Goal: Task Accomplishment & Management: Use online tool/utility

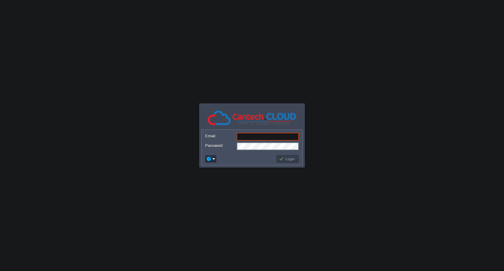
type input "[EMAIL_ADDRESS][DOMAIN_NAME]"
click at [289, 158] on button "Login" at bounding box center [287, 158] width 17 height 5
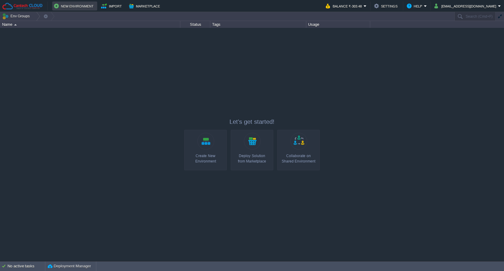
click at [74, 6] on button "New Environment" at bounding box center [74, 5] width 41 height 7
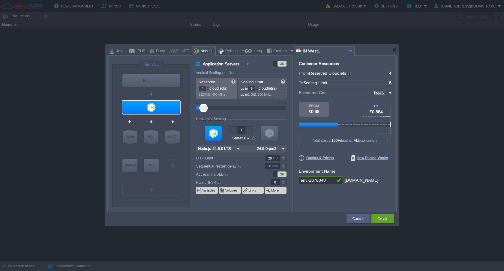
type input "4"
type input "0"
drag, startPoint x: 204, startPoint y: 110, endPoint x: 195, endPoint y: 110, distance: 9.3
click at [195, 110] on div "Application Servers ON Vertical Scaling per Node Reserved 0 cloudlet(s) 0 MiB, …" at bounding box center [241, 136] width 102 height 151
type input "4"
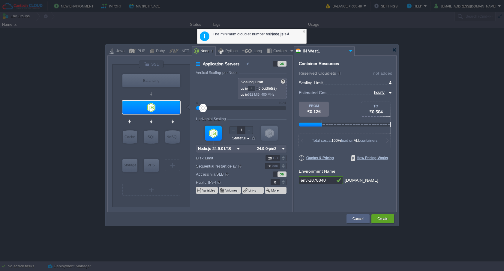
drag, startPoint x: 205, startPoint y: 110, endPoint x: 190, endPoint y: 110, distance: 15.3
click at [190, 110] on div "VM Balancing VM Application Servers VM Cache VM SQL VM NoSQL VM Storage VM VPS …" at bounding box center [202, 135] width 180 height 151
click at [304, 31] on div at bounding box center [304, 31] width 4 height 4
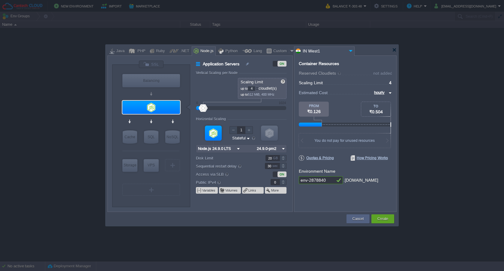
click at [145, 83] on div "Balancing" at bounding box center [151, 80] width 58 height 13
type input "Load Balancer"
type input "1"
type input "NGINX 1.28.0"
type input "1.28.0-almalin..."
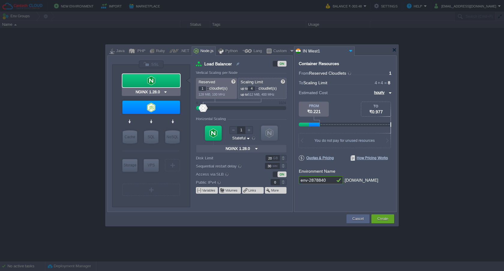
click at [145, 83] on div at bounding box center [151, 80] width 58 height 13
type input "Node.js 24.9.0 LTS"
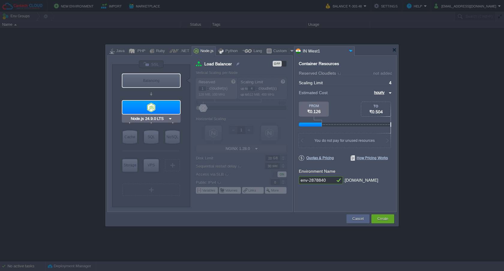
click at [151, 110] on div at bounding box center [151, 107] width 58 height 13
type input "Application Servers"
type input "0"
type input "Node.js 24.9.0 LTS"
type input "24.9.0-pm2"
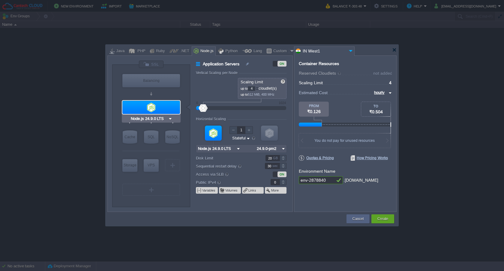
click at [156, 122] on div "Node.js 24.9.0 LTS" at bounding box center [151, 119] width 59 height 8
click at [157, 120] on input "Node.js 24.9.0 LTS" at bounding box center [149, 119] width 38 height 6
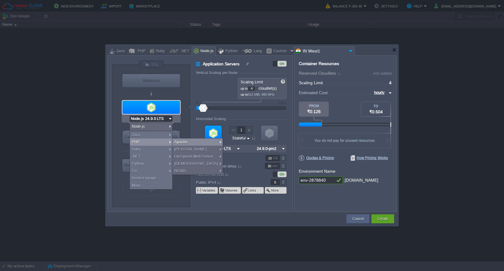
click at [189, 144] on div "Apache" at bounding box center [198, 142] width 50 height 7
type input "Application Servers"
type input "1"
type input "Apache [DATE]"
type input "PHP [DATE]"
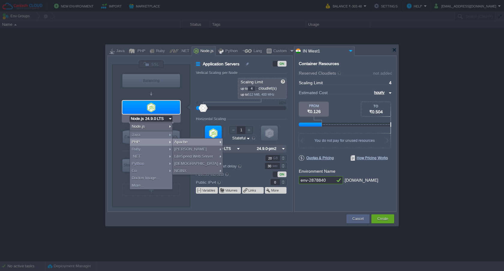
type input "Apache [DATE]"
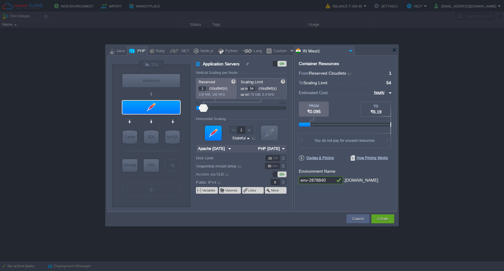
click at [208, 108] on div at bounding box center [241, 108] width 77 height 7
type input "1"
type input "0"
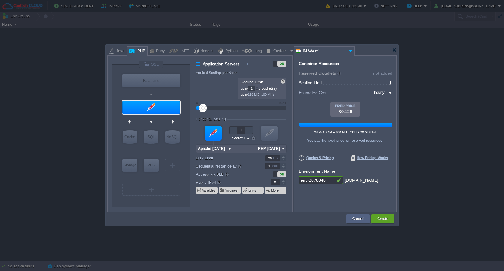
drag, startPoint x: 209, startPoint y: 110, endPoint x: 189, endPoint y: 110, distance: 19.2
click at [189, 110] on div "VM Balancing VM Application Servers VM Cache VM SQL VM NoSQL VM Storage VM VPS …" at bounding box center [202, 135] width 180 height 151
type input "Apache [DATE]"
click at [162, 104] on div at bounding box center [151, 107] width 58 height 13
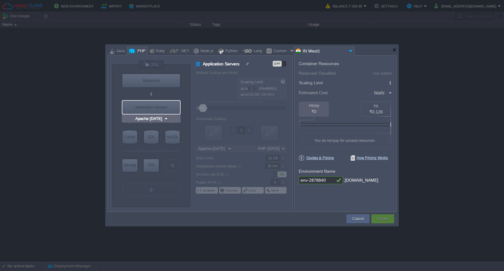
click at [160, 116] on input "Apache [DATE]" at bounding box center [149, 119] width 30 height 6
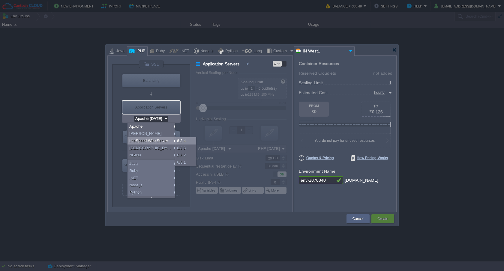
click at [182, 141] on div "6.3.4" at bounding box center [185, 141] width 21 height 7
type input "2"
type input "6"
type input "LiteSpeed Web..."
type input "PHP [DATE]"
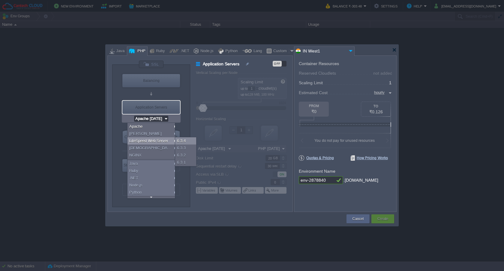
type input "LiteSpeed Web Server 6.3.4"
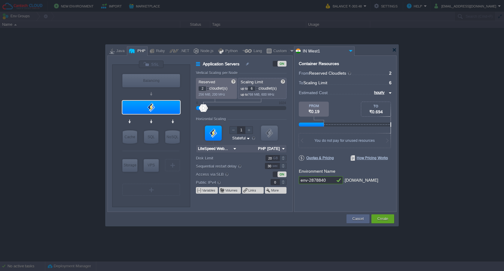
type input "2"
type input "0"
drag, startPoint x: 202, startPoint y: 110, endPoint x: 180, endPoint y: 110, distance: 22.8
click at [180, 110] on div "VM Balancing VM Application Servers VM Cache VM SQL VM NoSQL VM Storage VM VPS …" at bounding box center [202, 135] width 180 height 151
click at [155, 109] on div at bounding box center [151, 107] width 58 height 13
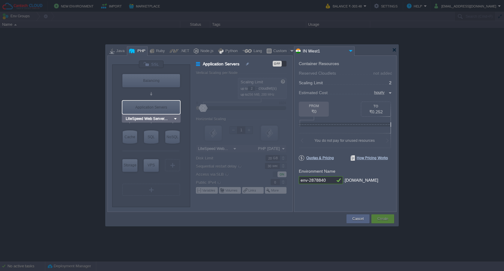
type input "LiteSpeed Web Server 6.3.4"
click at [156, 118] on input "LiteSpeed Web Server 6.3.4" at bounding box center [149, 119] width 49 height 6
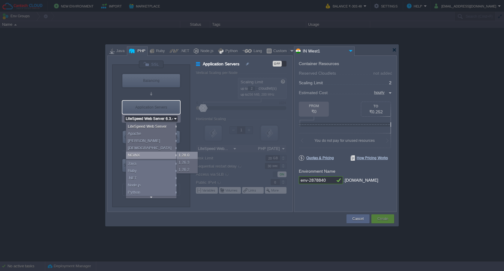
click at [183, 156] on div "1.28.0" at bounding box center [187, 155] width 21 height 7
type input "1"
type input "4"
type input "NGINX 1.28.0"
type input "PHP [DATE]"
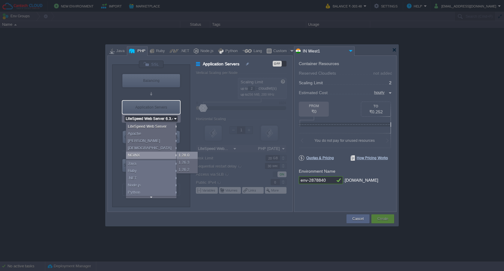
type input "NGINX 1.28.0"
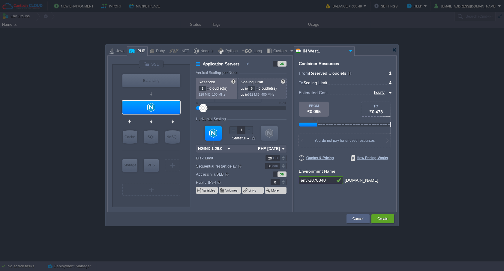
type input "1"
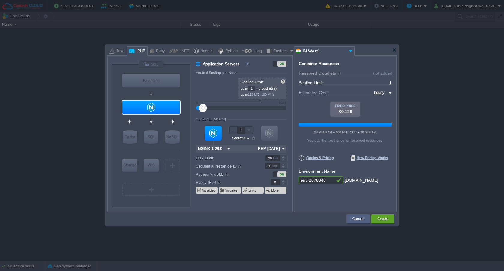
drag, startPoint x: 203, startPoint y: 108, endPoint x: 192, endPoint y: 109, distance: 11.1
click at [192, 109] on div "Application Servers ON Vertical Scaling per Node Reserved 0 cloudlet(s) 0 MiB, …" at bounding box center [241, 136] width 102 height 151
click at [156, 121] on input "NGINX 1.28.0" at bounding box center [148, 119] width 29 height 6
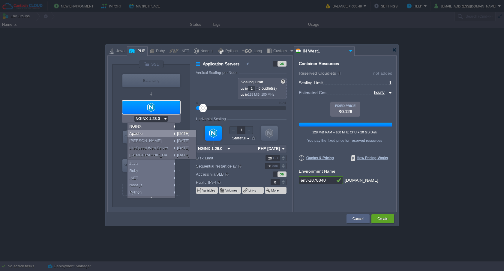
click at [188, 133] on div "[DATE]" at bounding box center [185, 133] width 21 height 7
type input "1"
type input "4"
type input "Apache [DATE]"
type input "PHP [DATE]"
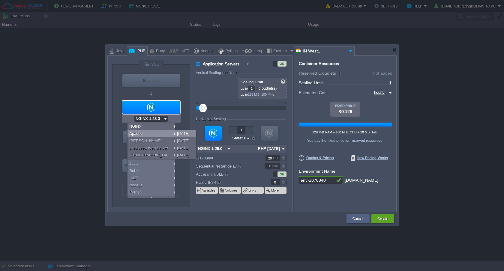
type input "Apache [DATE]"
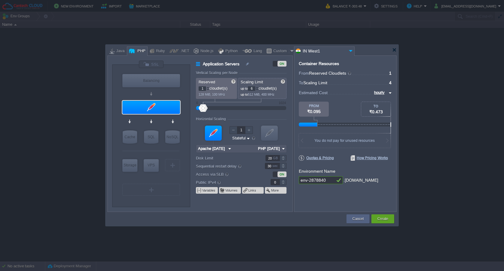
type input "1"
type input "0"
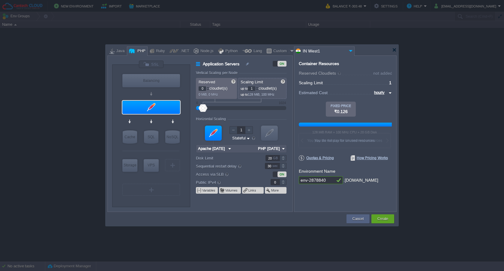
drag, startPoint x: 205, startPoint y: 108, endPoint x: 187, endPoint y: 109, distance: 17.7
click at [187, 109] on div "VM Balancing VM Application Servers VM Cache VM SQL VM NoSQL VM Storage VM VPS …" at bounding box center [202, 135] width 180 height 151
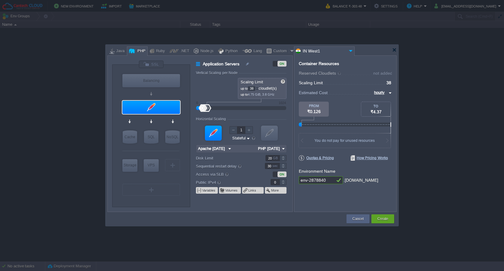
type input "34"
click at [207, 108] on div at bounding box center [206, 108] width 9 height 8
click at [394, 50] on div at bounding box center [394, 50] width 5 height 5
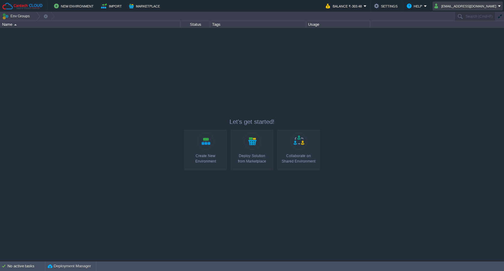
click at [492, 6] on button "[EMAIL_ADDRESS][DOMAIN_NAME]" at bounding box center [467, 5] width 64 height 7
click at [278, 78] on div at bounding box center [252, 144] width 504 height 233
click at [74, 7] on button "New Environment" at bounding box center [74, 5] width 41 height 7
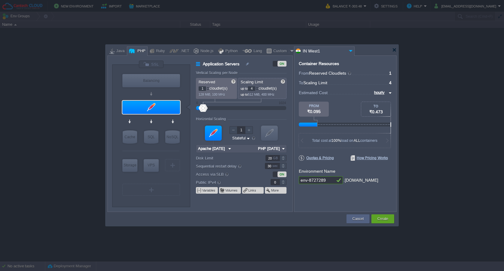
type input "1"
type input "0"
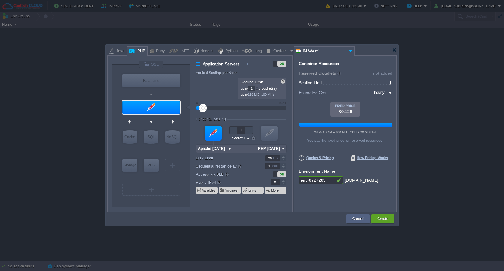
drag, startPoint x: 203, startPoint y: 108, endPoint x: 196, endPoint y: 110, distance: 6.5
click at [203, 110] on div at bounding box center [241, 108] width 77 height 7
type input "Apache [DATE]"
click at [396, 50] on div at bounding box center [394, 50] width 5 height 5
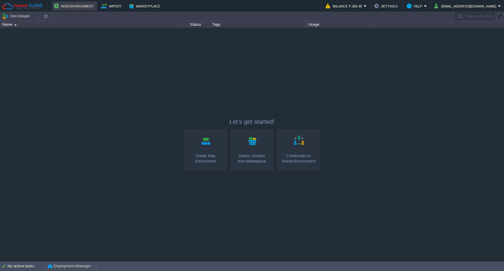
click at [73, 5] on button "New Environment" at bounding box center [74, 5] width 41 height 7
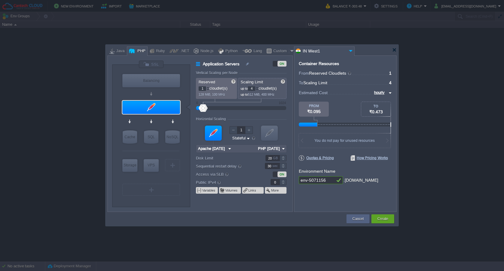
click at [332, 48] on input "IN West1" at bounding box center [321, 51] width 53 height 9
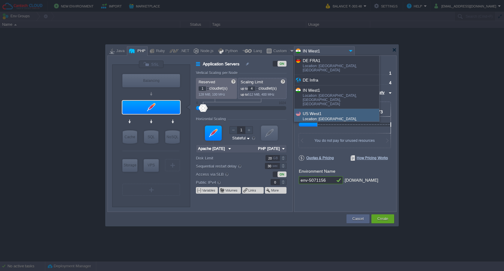
click at [320, 110] on div "US West1" at bounding box center [341, 113] width 76 height 7
type input "PHP [DATE]"
type input "US West1"
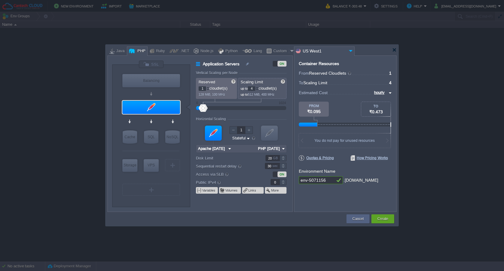
type input "1"
type input "0"
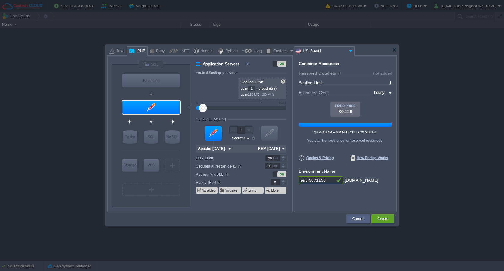
drag, startPoint x: 204, startPoint y: 110, endPoint x: 191, endPoint y: 110, distance: 12.9
click at [191, 110] on div "Application Servers ON Vertical Scaling per Node Reserved 0 cloudlet(s) 0 MiB, …" at bounding box center [241, 136] width 102 height 151
click at [331, 55] on input "US West1" at bounding box center [321, 51] width 53 height 9
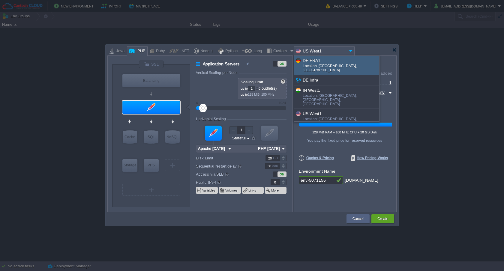
click at [327, 60] on div "DE FRA1" at bounding box center [341, 60] width 76 height 7
type input "PHP [DATE]"
type input "DE FRA1"
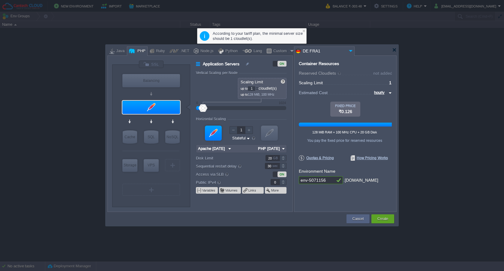
drag, startPoint x: 204, startPoint y: 110, endPoint x: 192, endPoint y: 110, distance: 11.7
click at [192, 110] on div "Application Servers ON Vertical Scaling per Node Reserved 0 cloudlet(s) 0 MiB, …" at bounding box center [241, 136] width 102 height 151
click at [305, 31] on div at bounding box center [304, 31] width 4 height 4
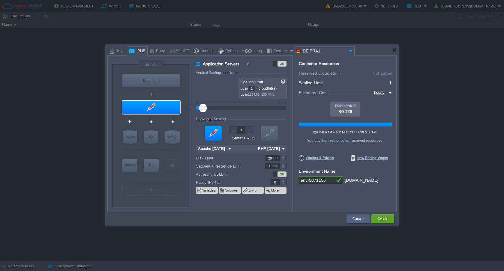
click at [338, 51] on input "DE FRA1" at bounding box center [321, 51] width 53 height 9
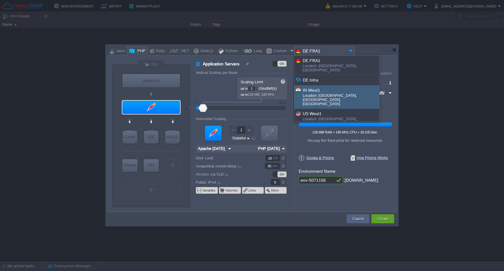
click at [326, 87] on div "IN West1" at bounding box center [341, 90] width 76 height 7
type input "PHP [DATE]"
type input "IN West1"
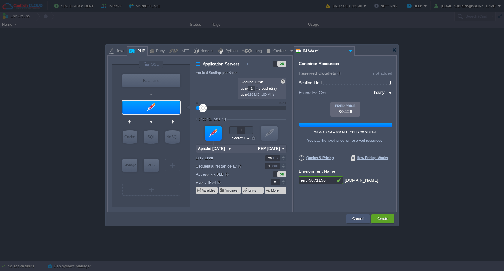
click at [350, 217] on div "Cancel" at bounding box center [358, 219] width 23 height 9
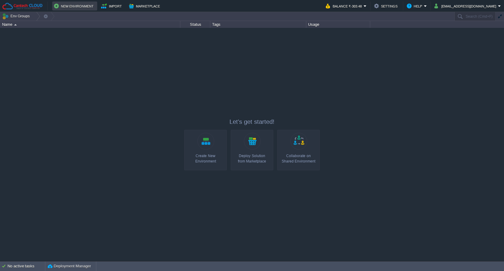
click at [84, 10] on td "New Environment" at bounding box center [74, 6] width 45 height 9
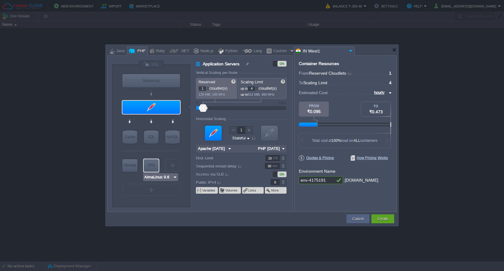
click at [152, 162] on div "VPS" at bounding box center [151, 165] width 15 height 12
type input "Elastic VPS"
type input "AlmaLinux 9.6"
type input "9.6"
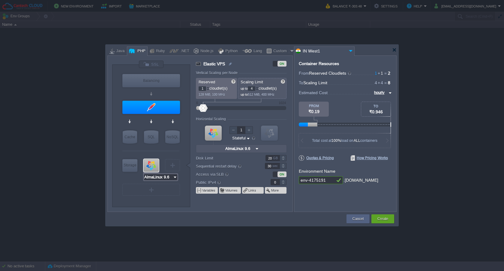
click at [156, 176] on input "AlmaLinux 9.6" at bounding box center [158, 177] width 29 height 6
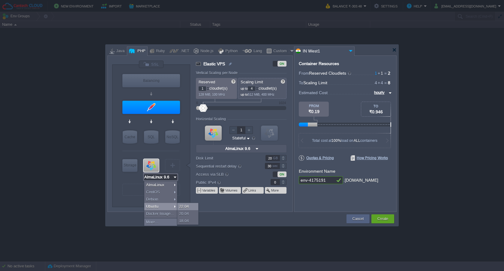
click at [185, 206] on div "22.04" at bounding box center [187, 206] width 21 height 7
type input "Ubuntu 22.04"
type input "22.04"
type input "Ubuntu 22.04"
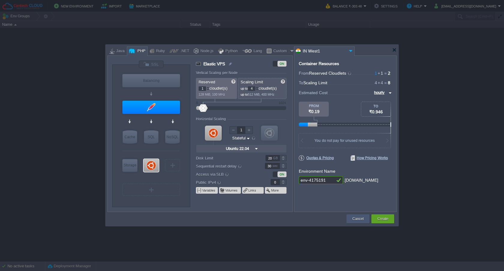
click at [360, 222] on button "Cancel" at bounding box center [358, 219] width 11 height 6
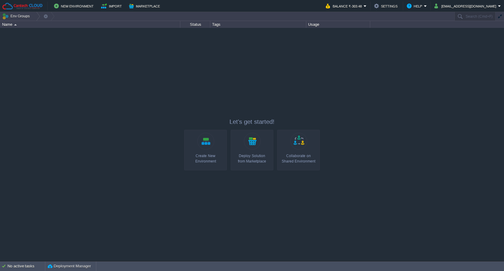
click at [79, 6] on button "New Environment" at bounding box center [74, 5] width 41 height 7
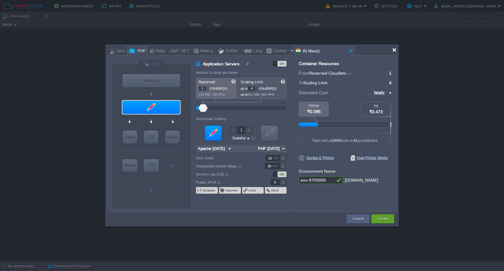
click at [393, 48] on div at bounding box center [394, 50] width 5 height 5
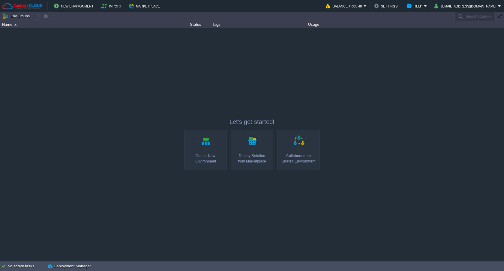
click at [145, 5] on button "Marketplace" at bounding box center [145, 5] width 33 height 7
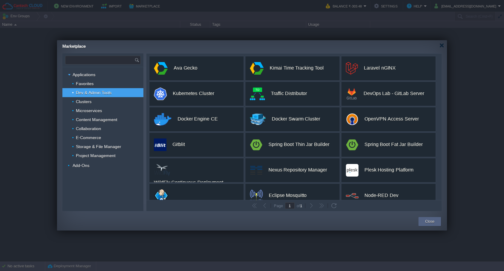
click at [91, 61] on input "text" at bounding box center [99, 60] width 69 height 8
type input "R"
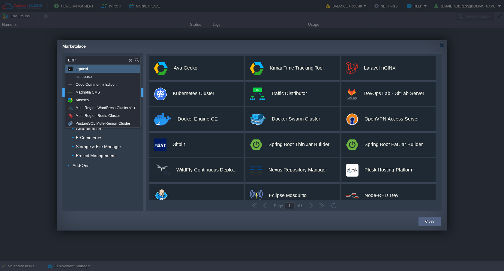
click at [103, 71] on div "erpnext" at bounding box center [102, 69] width 75 height 8
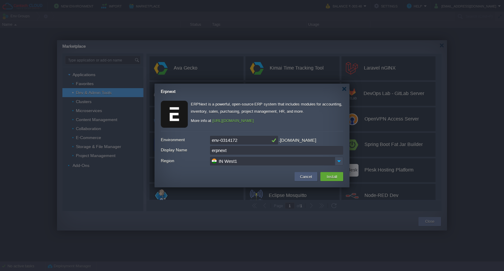
type input "Type application or add-on name"
click at [307, 178] on button "Cancel" at bounding box center [306, 176] width 16 height 7
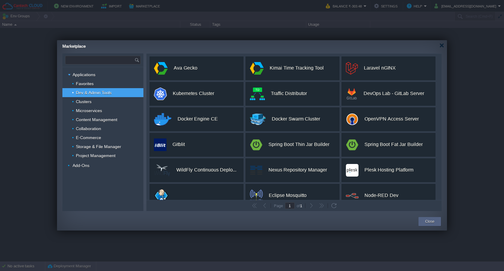
click at [82, 62] on input "text" at bounding box center [99, 60] width 69 height 8
type input "Odoa"
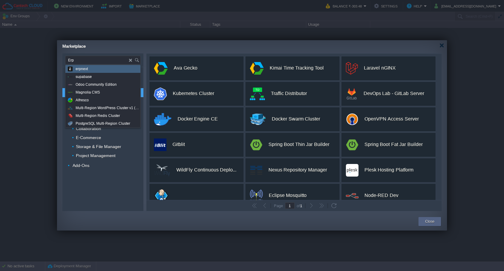
click at [104, 69] on div "erpnext" at bounding box center [102, 69] width 75 height 8
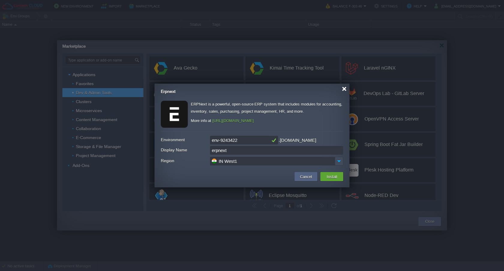
type input "Type application or add-on name"
click at [344, 90] on div at bounding box center [344, 89] width 5 height 5
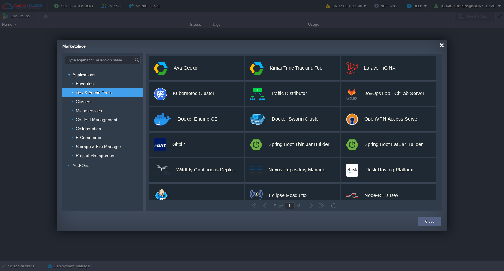
click at [442, 47] on div at bounding box center [442, 45] width 5 height 5
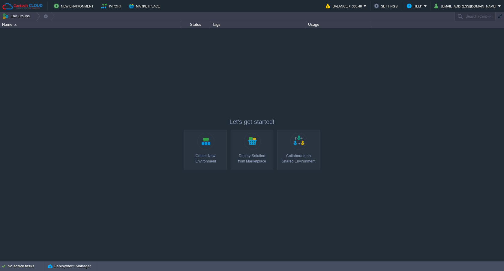
click at [131, 110] on div at bounding box center [252, 144] width 504 height 233
click at [485, 6] on button "[EMAIL_ADDRESS][DOMAIN_NAME]" at bounding box center [467, 5] width 64 height 7
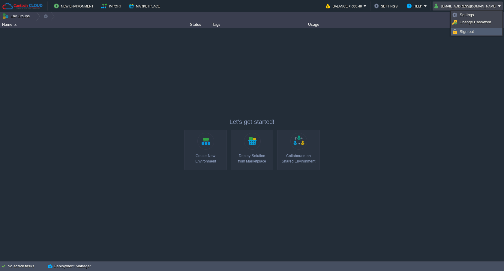
click at [477, 32] on link "Sign out" at bounding box center [477, 32] width 50 height 7
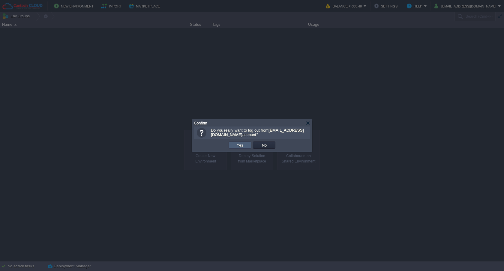
click at [241, 145] on button "Yes" at bounding box center [240, 145] width 10 height 5
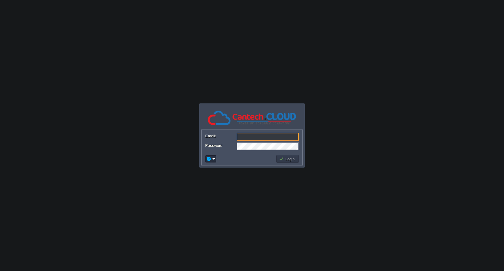
click at [266, 138] on input "Email:" at bounding box center [268, 137] width 62 height 8
drag, startPoint x: 357, startPoint y: 129, endPoint x: 360, endPoint y: 124, distance: 6.4
click at [357, 129] on body "Application Platform v.8.10.2 Email: Password: Login" at bounding box center [252, 135] width 504 height 271
